Goal: Task Accomplishment & Management: Complete application form

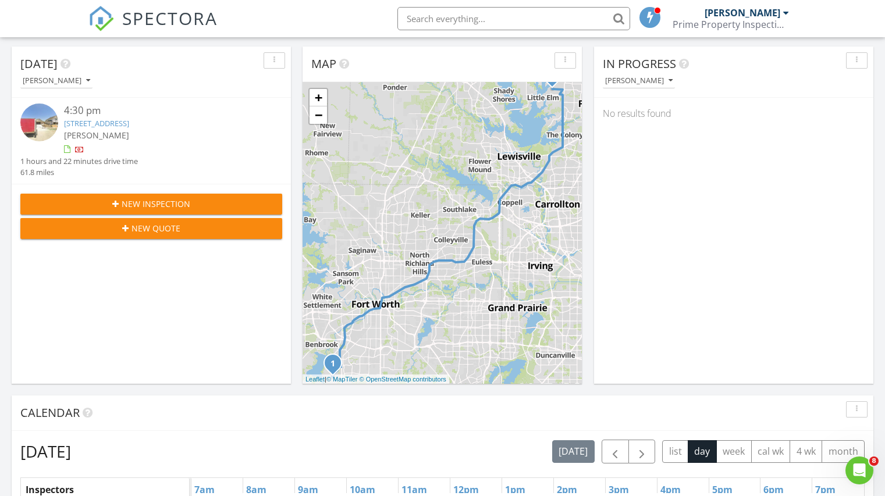
scroll to position [58, 0]
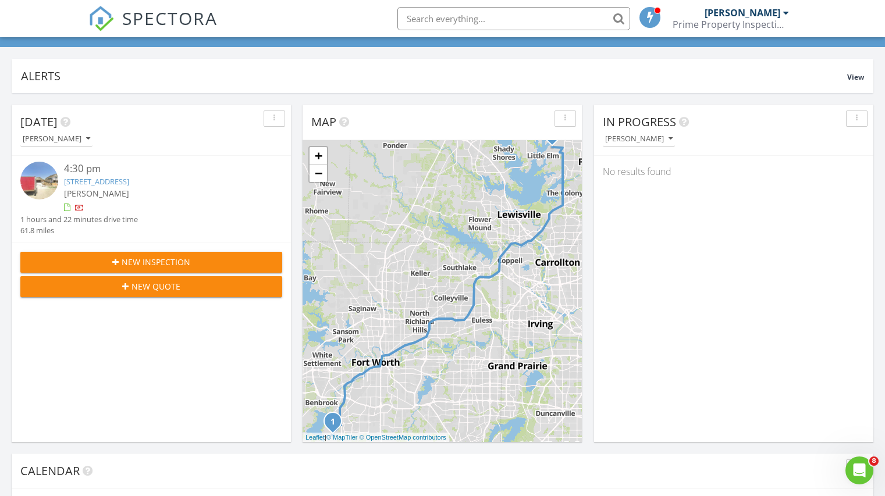
click at [161, 257] on span "New Inspection" at bounding box center [156, 262] width 69 height 12
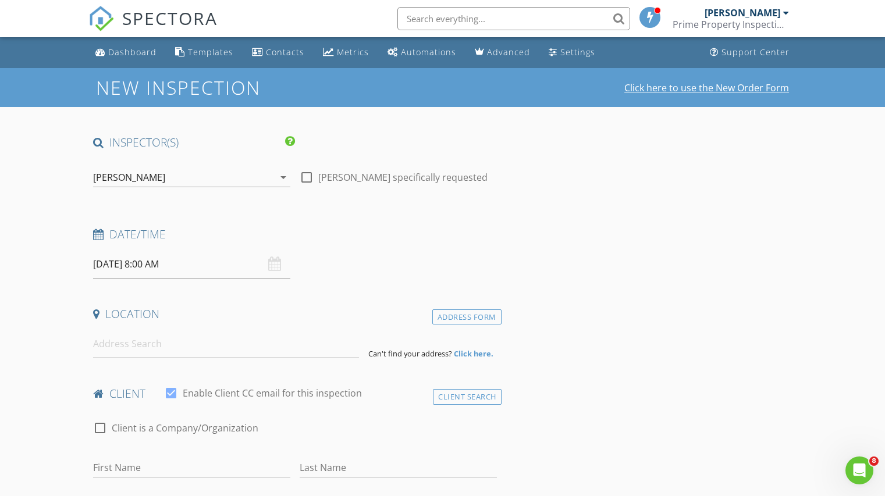
click at [691, 83] on link "Click here to use the New Order Form" at bounding box center [706, 87] width 165 height 9
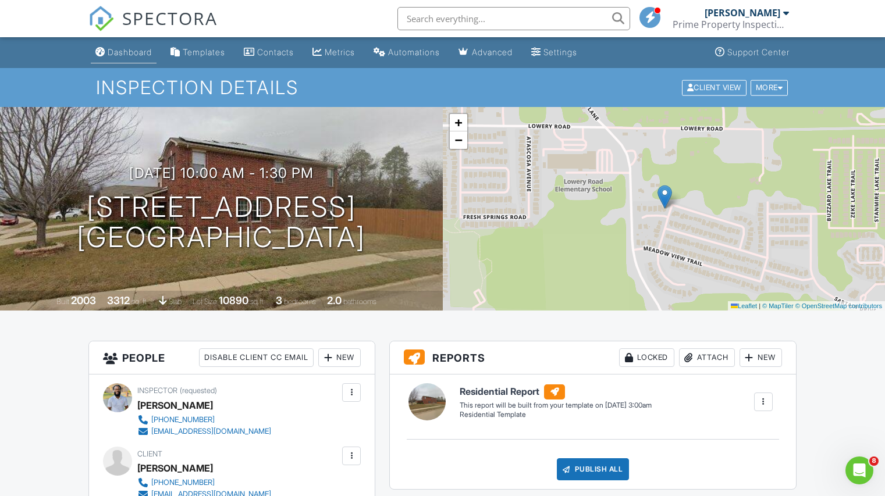
click at [134, 45] on link "Dashboard" at bounding box center [124, 53] width 66 height 22
